Goal: Task Accomplishment & Management: Manage account settings

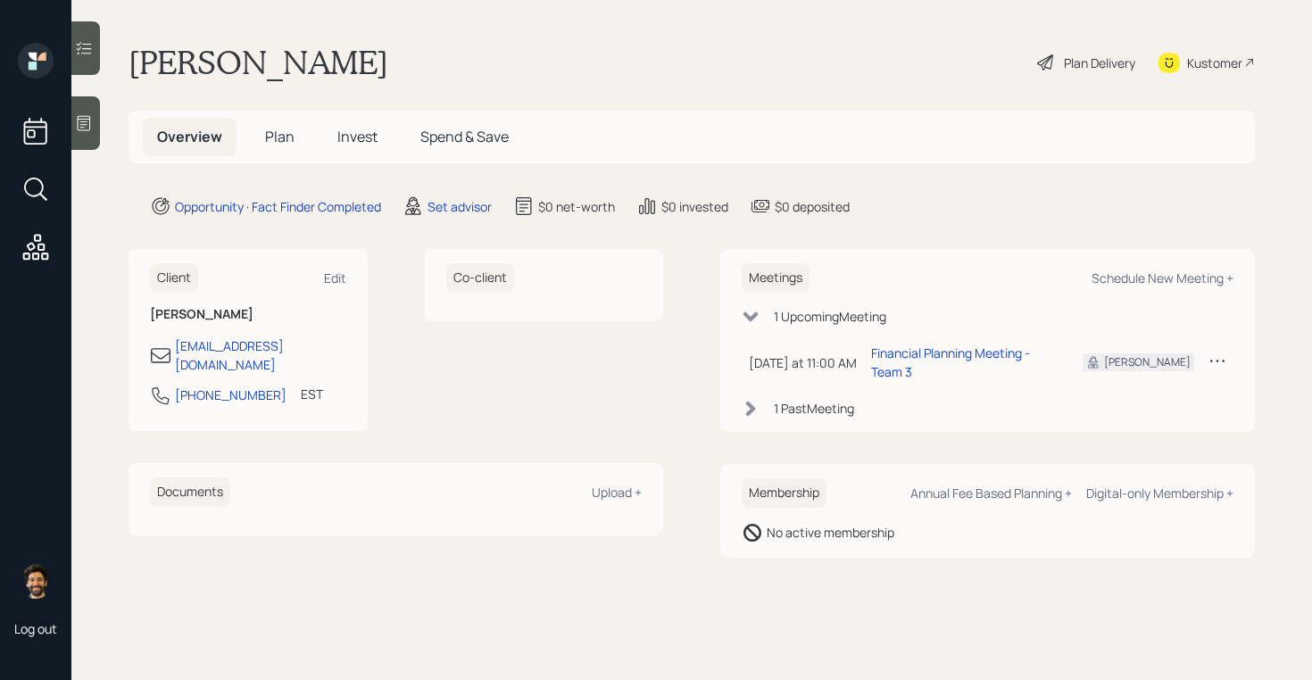
click at [1216, 352] on icon at bounding box center [1217, 361] width 18 height 18
click at [1114, 403] on div "Cancel" at bounding box center [1162, 411] width 128 height 17
